Goal: Use online tool/utility: Use online tool/utility

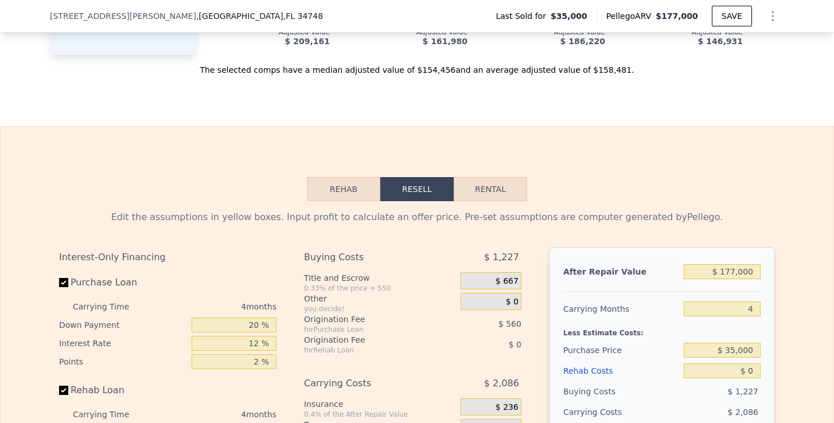
scroll to position [1313, 0]
drag, startPoint x: 47, startPoint y: 13, endPoint x: 118, endPoint y: 17, distance: 70.7
click at [118, 17] on div "[STREET_ADDRESS][PERSON_NAME] Last Sold for $35,000 Pellego ARV $177,000 SAVE" at bounding box center [417, 16] width 834 height 33
copy span "[STREET_ADDRESS][PERSON_NAME]"
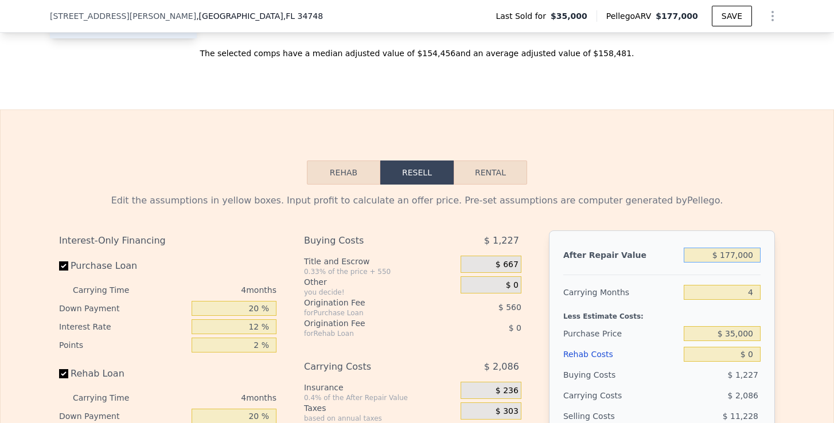
click at [737, 256] on input "$ 177,000" at bounding box center [722, 255] width 77 height 15
type input "$ 17,000"
type input "-$ 22,676"
type input "$ 1,000"
type input "-$ 37,688"
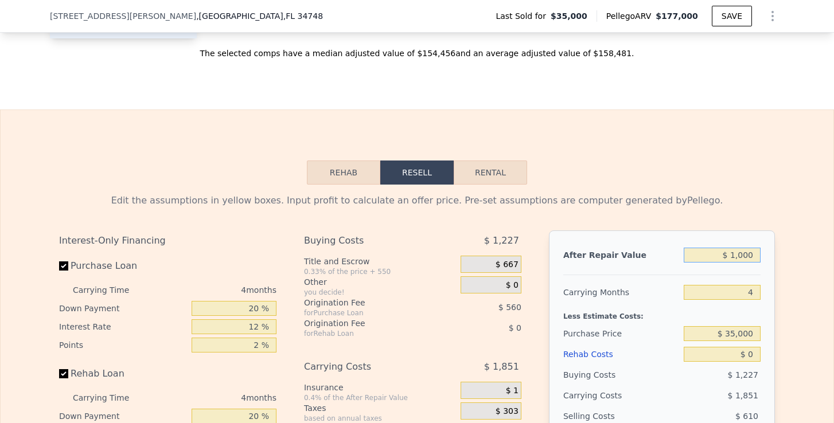
type input "$ 16,000"
type input "-$ 23,613"
type input "$ 160,000"
type input "$ 111,507"
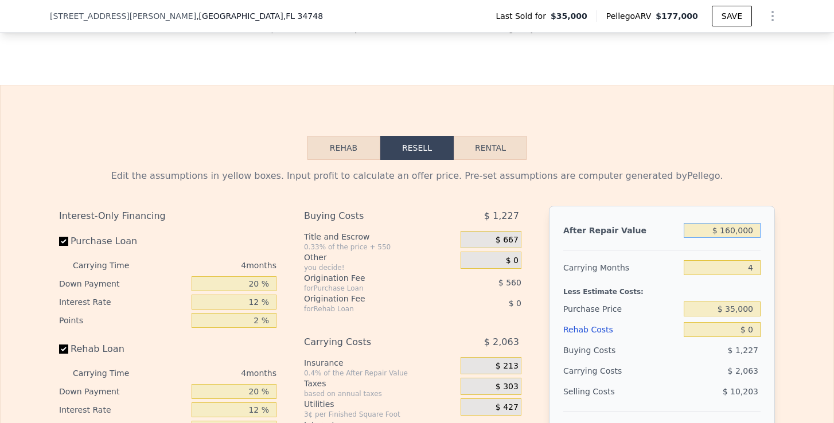
scroll to position [1362, 0]
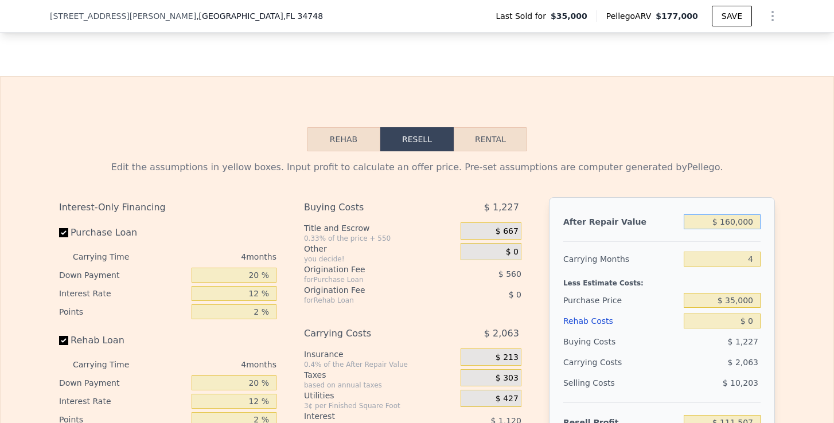
type input "$ 160,000"
click at [740, 301] on input "$ 35,000" at bounding box center [722, 300] width 77 height 15
type input "$ 100,000"
click at [757, 324] on input "$ 0" at bounding box center [722, 321] width 77 height 15
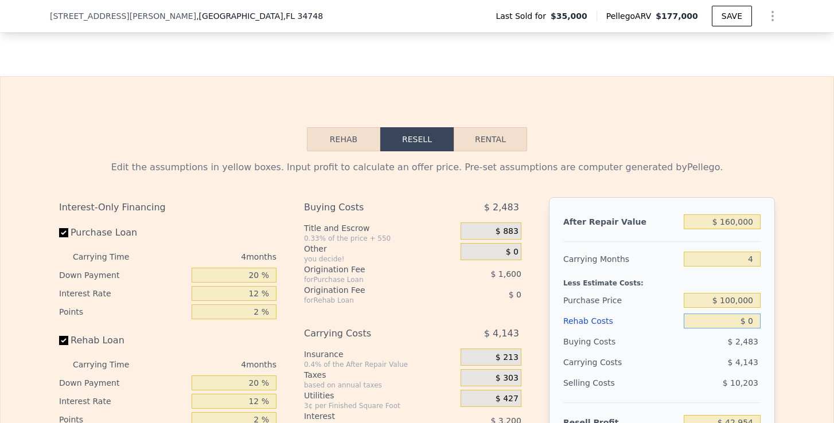
type input "$ 43,171"
type input "$ 5"
type input "$ 43,166"
type input "$ 4"
type input "$ 43,167"
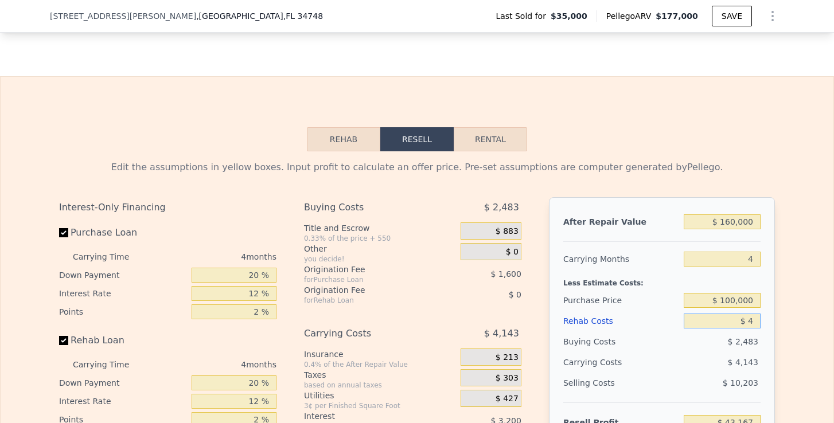
type input "$ 40"
type input "$ 43,130"
type input "$ 400"
type input "$ 42,753"
type input "$ 4,000"
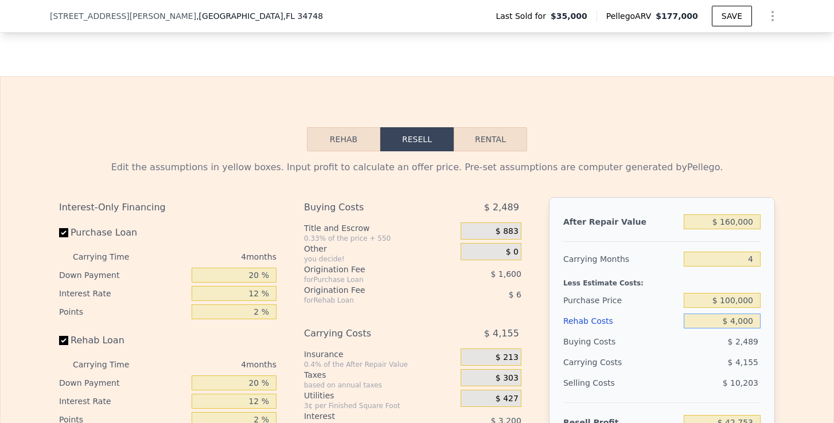
type input "$ 38,979"
type input "$ 40,000"
type input "$ 1,251"
click at [766, 326] on div "After Repair Value $ 160,000 Carrying Months 4 Less Estimate Costs: Purchase Pr…" at bounding box center [662, 356] width 226 height 319
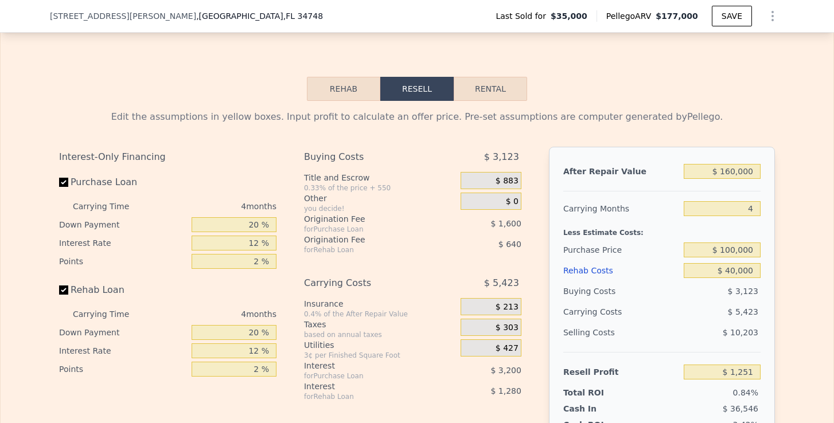
scroll to position [1426, 0]
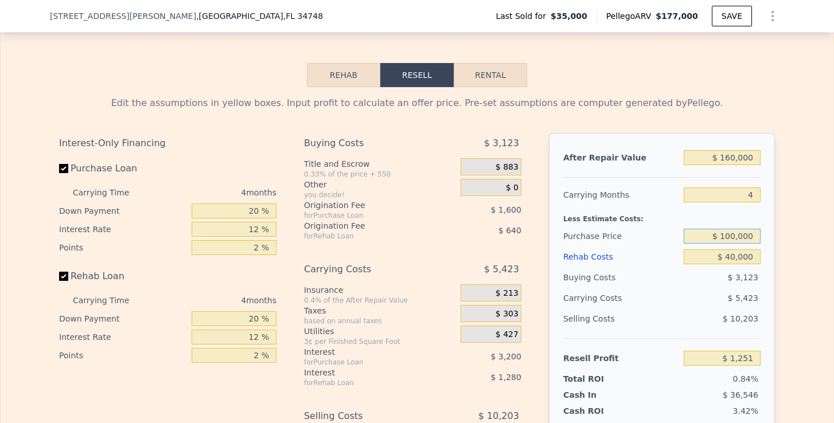
drag, startPoint x: 732, startPoint y: 235, endPoint x: 725, endPoint y: 236, distance: 7.0
click at [725, 236] on input "$ 100,000" at bounding box center [722, 236] width 77 height 15
type input "$ 80,000"
click at [741, 273] on div "$ 3,123" at bounding box center [722, 277] width 77 height 21
type input "$ 22,278"
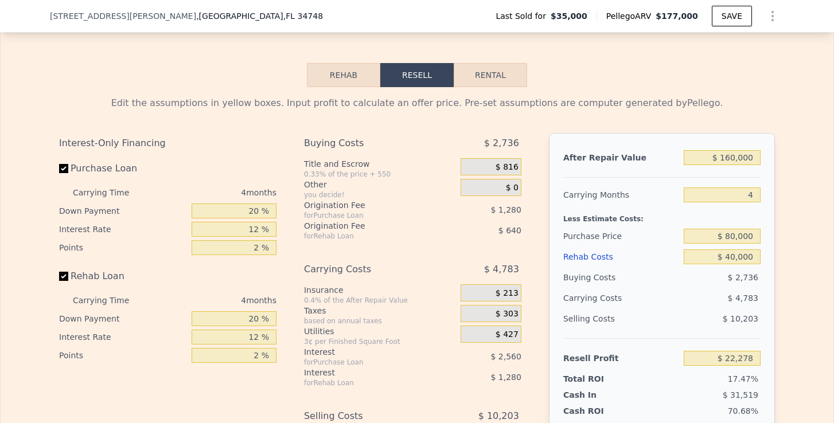
click at [484, 79] on button "Rental" at bounding box center [490, 75] width 73 height 24
select select "30"
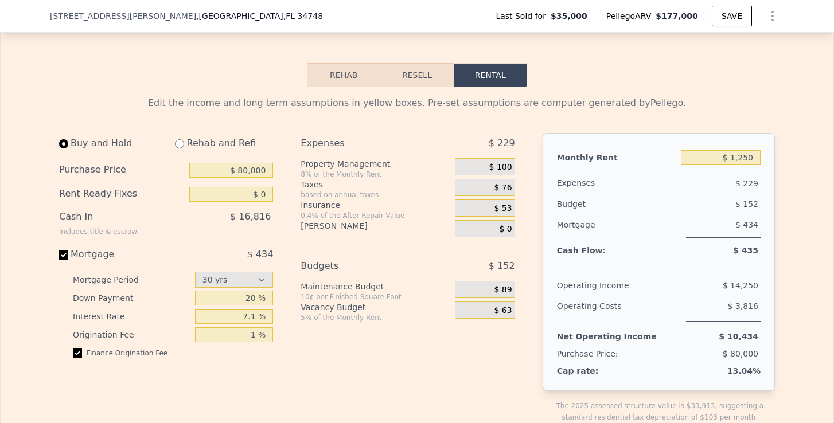
click at [182, 143] on input "radio" at bounding box center [179, 143] width 9 height 9
radio input "true"
select select "30"
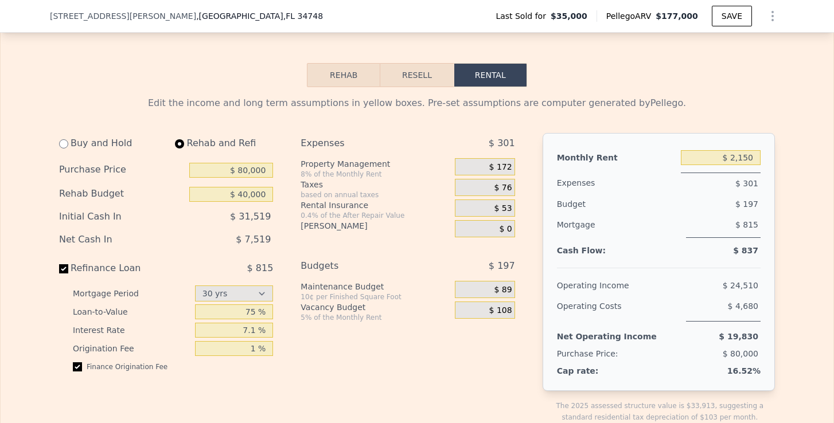
type input "$ 40,000"
click at [757, 150] on input "$ 2,150" at bounding box center [721, 157] width 80 height 15
click at [757, 154] on input "$ 2,150" at bounding box center [721, 157] width 80 height 15
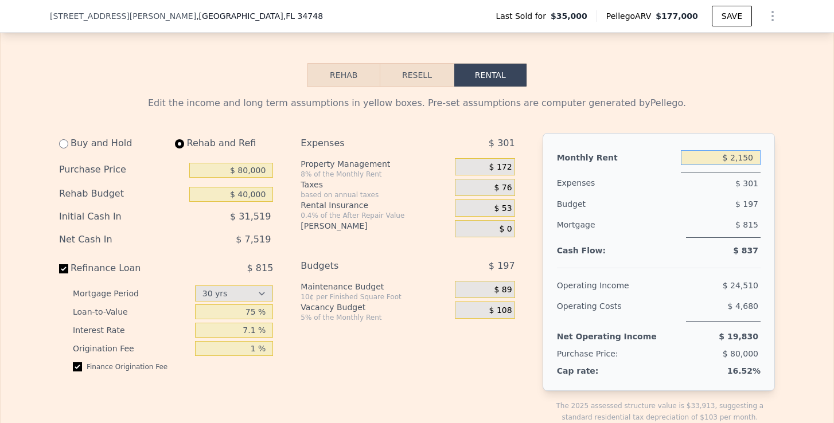
click at [757, 154] on input "$ 2,150" at bounding box center [721, 157] width 80 height 15
type input "$ 1,100"
click at [633, 202] on div "Budget" at bounding box center [596, 204] width 79 height 21
click at [505, 173] on div "$ 88" at bounding box center [485, 166] width 60 height 17
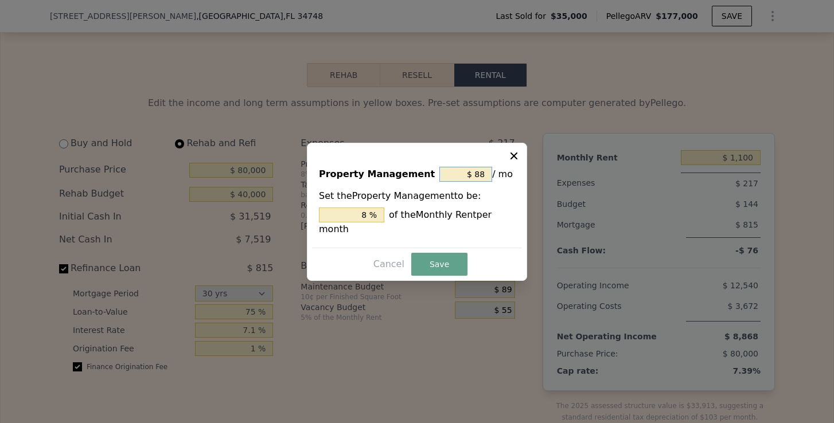
click at [481, 180] on input "$ 88" at bounding box center [466, 174] width 53 height 15
type input "-$ 88"
type input "-8 %"
type input "-$ 8"
type input "-0.727 %"
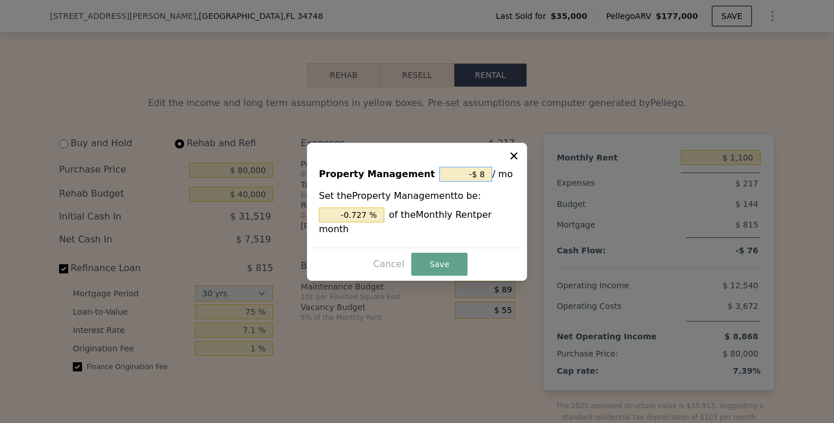
type input "-"
type input "$ 0"
type input "0 %"
click at [447, 258] on button "Save" at bounding box center [439, 264] width 56 height 23
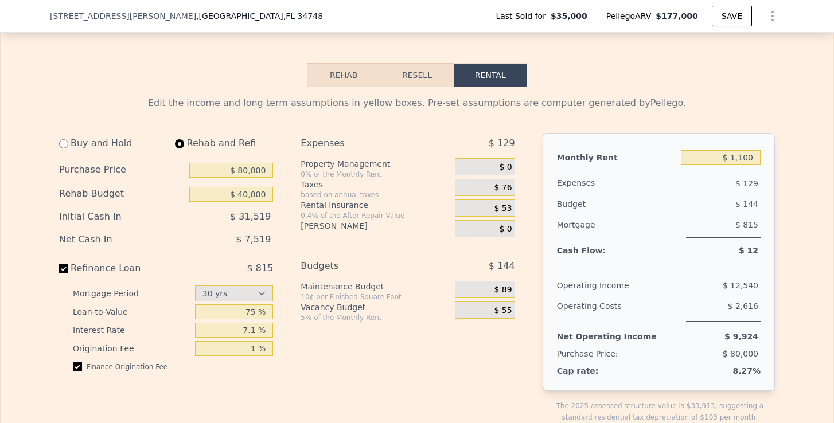
click at [505, 210] on span "$ 53" at bounding box center [504, 209] width 18 height 10
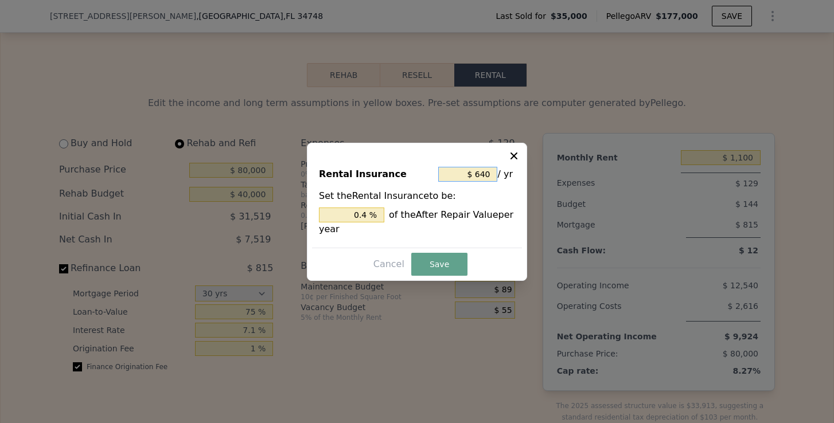
drag, startPoint x: 473, startPoint y: 174, endPoint x: 489, endPoint y: 174, distance: 16.1
click at [489, 174] on input "$ 640" at bounding box center [467, 174] width 59 height 15
